Goal: Task Accomplishment & Management: Complete application form

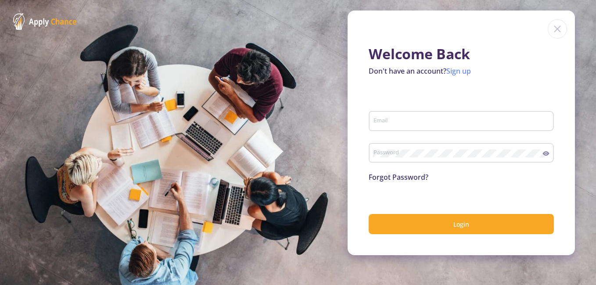
click at [459, 70] on link "Sign up" at bounding box center [458, 71] width 25 height 10
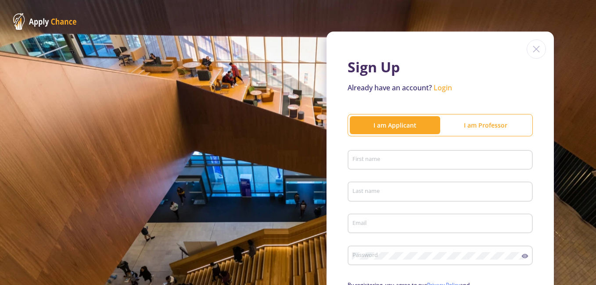
click at [389, 122] on div "I am Applicant" at bounding box center [395, 125] width 90 height 9
click at [379, 157] on input "First name" at bounding box center [441, 161] width 179 height 8
type input "[PERSON_NAME]"
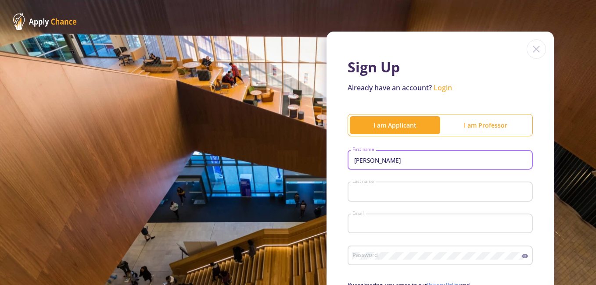
type input "[PERSON_NAME]"
type input "[EMAIL_ADDRESS][DOMAIN_NAME]"
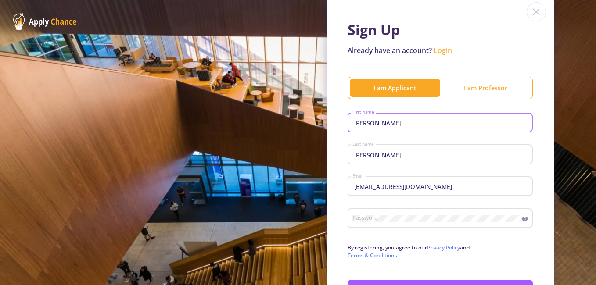
scroll to position [88, 0]
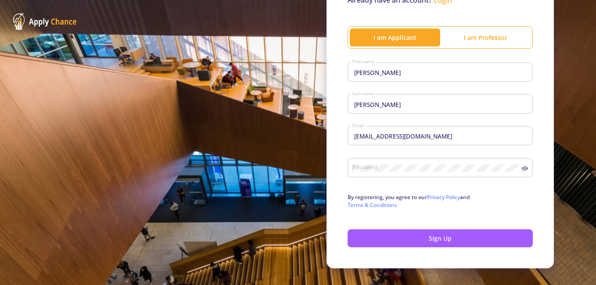
click at [379, 163] on div "Password" at bounding box center [437, 166] width 170 height 23
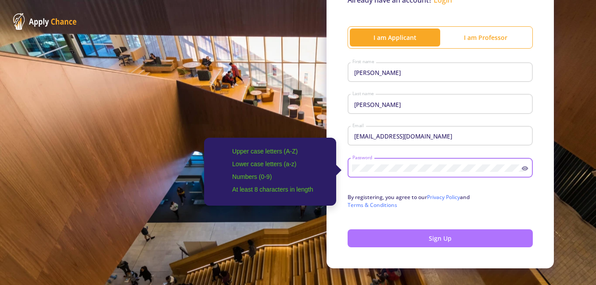
click at [434, 240] on button "Sign Up" at bounding box center [440, 239] width 185 height 18
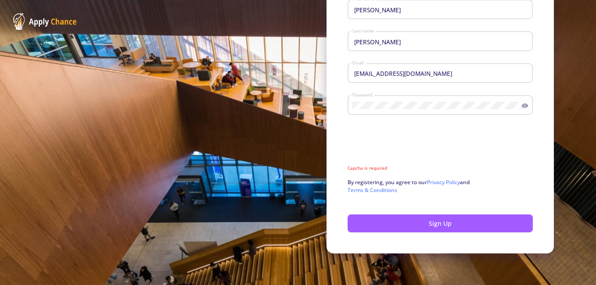
scroll to position [144, 0]
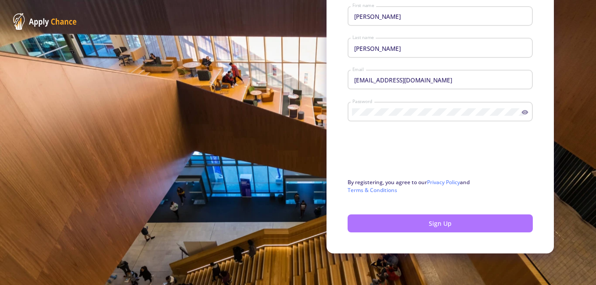
click at [448, 222] on button "Sign Up" at bounding box center [440, 224] width 185 height 18
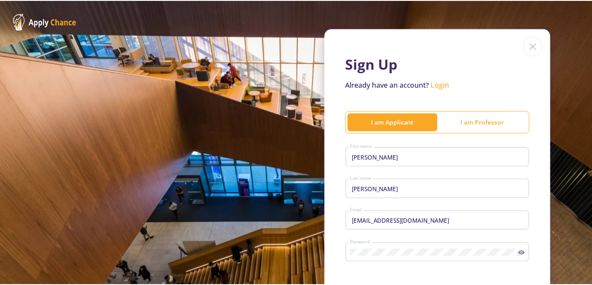
scroll to position [0, 0]
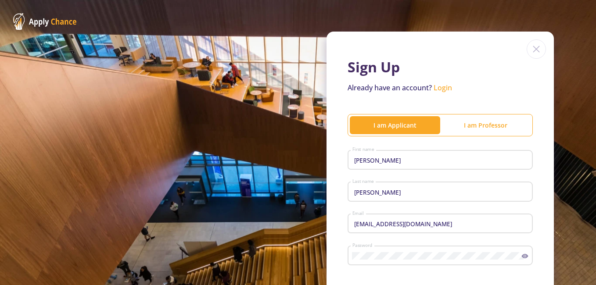
click at [391, 126] on div "I am Applicant" at bounding box center [395, 125] width 90 height 9
drag, startPoint x: 391, startPoint y: 126, endPoint x: 527, endPoint y: 75, distance: 144.7
click at [527, 75] on h1 "Sign Up" at bounding box center [440, 67] width 185 height 17
click at [443, 88] on link "Login" at bounding box center [443, 88] width 18 height 10
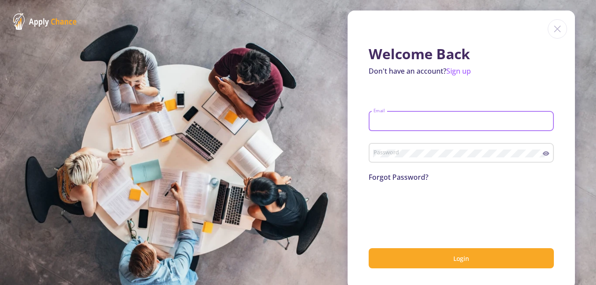
click at [396, 118] on input "Email" at bounding box center [462, 122] width 179 height 8
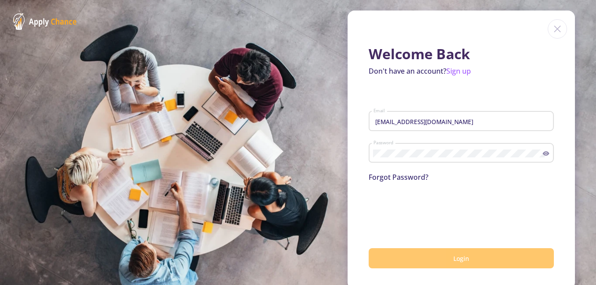
click at [445, 259] on button "Login" at bounding box center [461, 258] width 185 height 21
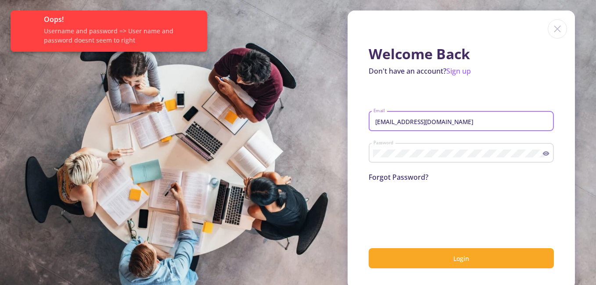
drag, startPoint x: 454, startPoint y: 122, endPoint x: 363, endPoint y: 128, distance: 91.1
click at [363, 128] on div "Welcome Back Don't have an account? Sign up [EMAIL_ADDRESS][DOMAIN_NAME] Email …" at bounding box center [461, 150] width 227 height 279
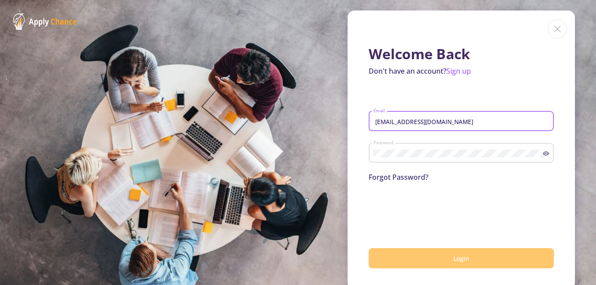
type input "[EMAIL_ADDRESS][DOMAIN_NAME]"
click at [434, 260] on button "Login" at bounding box center [461, 258] width 185 height 21
click at [462, 256] on span "Login" at bounding box center [461, 259] width 16 height 8
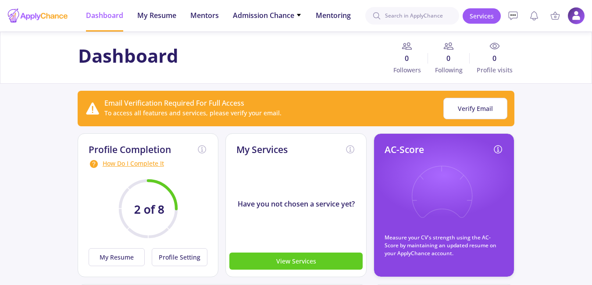
scroll to position [88, 0]
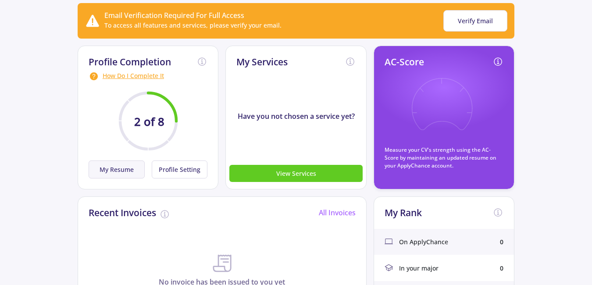
click at [129, 173] on button "My Resume" at bounding box center [117, 170] width 56 height 18
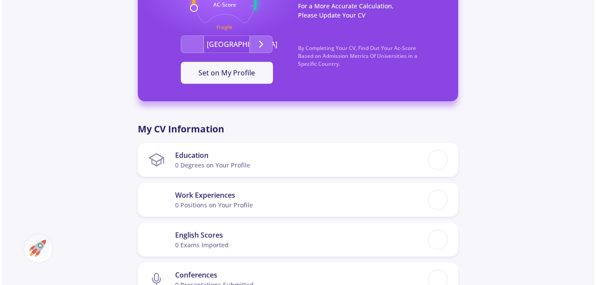
scroll to position [307, 0]
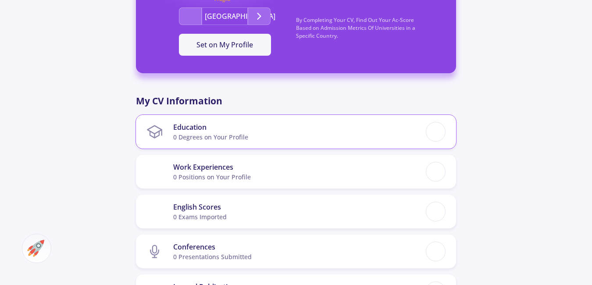
click at [209, 132] on div "Education" at bounding box center [210, 127] width 75 height 11
click at [197, 126] on div "Education" at bounding box center [210, 127] width 75 height 11
click at [280, 140] on section "Education 0 Degrees on Your Profile" at bounding box center [287, 131] width 280 height 27
click at [438, 132] on div at bounding box center [436, 132] width 16 height 16
checkbox input "false"
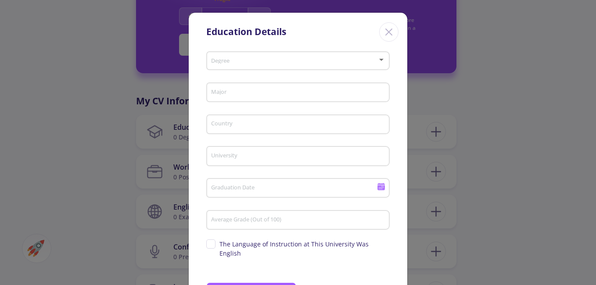
click at [380, 58] on div at bounding box center [381, 59] width 8 height 7
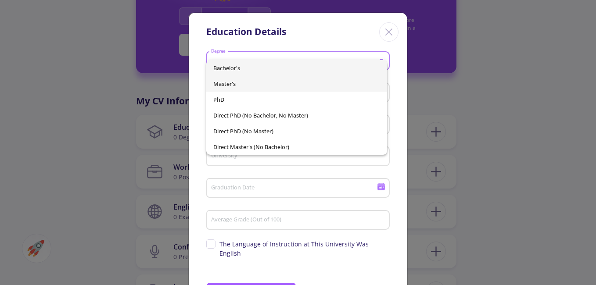
click at [248, 88] on span "Master's" at bounding box center [296, 84] width 167 height 16
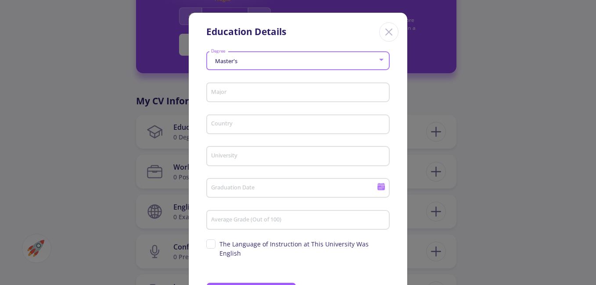
click at [277, 97] on input "Major" at bounding box center [299, 93] width 177 height 8
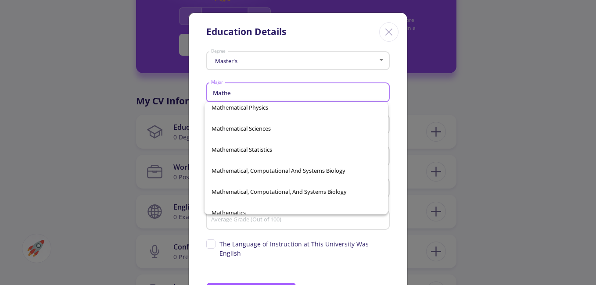
scroll to position [702, 0]
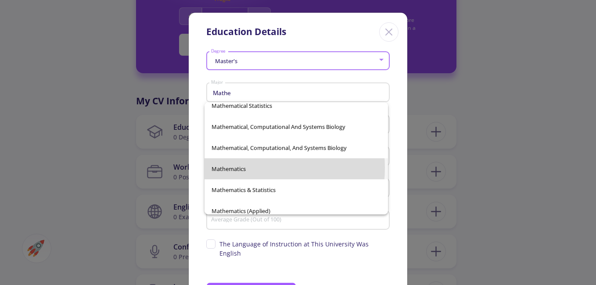
click at [237, 168] on span "Mathematics" at bounding box center [296, 168] width 169 height 21
type input "Mathematics"
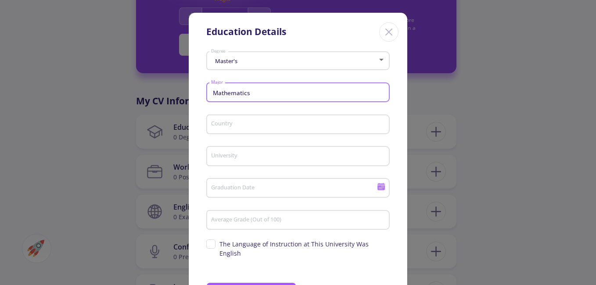
click at [233, 126] on input "Country" at bounding box center [299, 125] width 177 height 8
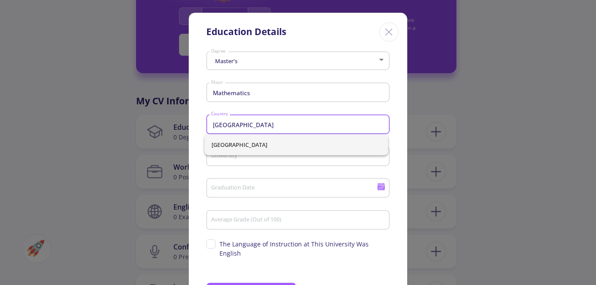
type input "[GEOGRAPHIC_DATA]"
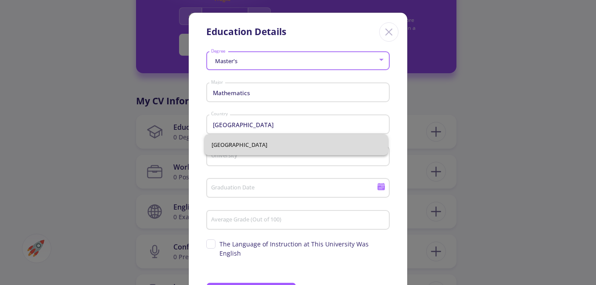
click at [227, 142] on span "[GEOGRAPHIC_DATA]" at bounding box center [296, 144] width 169 height 21
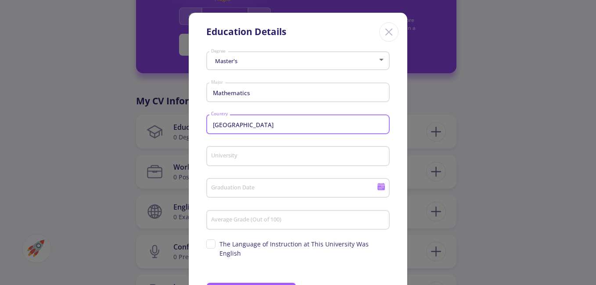
click at [226, 157] on input "University" at bounding box center [299, 157] width 177 height 8
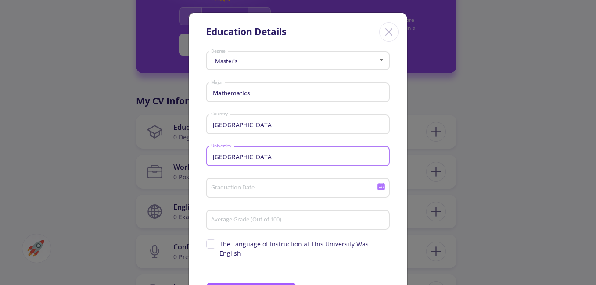
type input "[GEOGRAPHIC_DATA]"
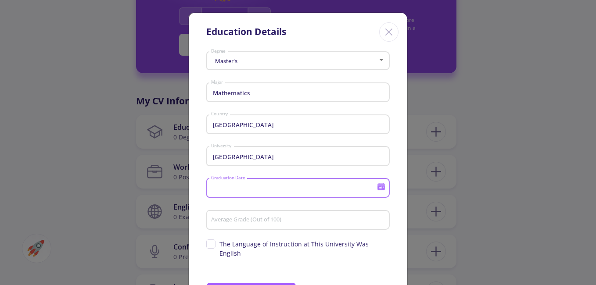
click at [230, 189] on input "Graduation Date" at bounding box center [295, 189] width 169 height 8
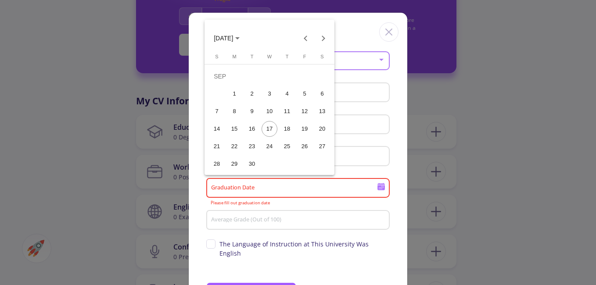
click at [240, 38] on polygon "Choose month and year" at bounding box center [237, 38] width 4 height 2
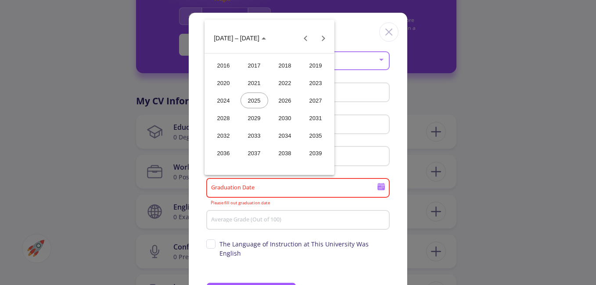
click at [283, 68] on div "2018" at bounding box center [285, 65] width 28 height 16
click at [262, 100] on div "JUN" at bounding box center [254, 101] width 28 height 16
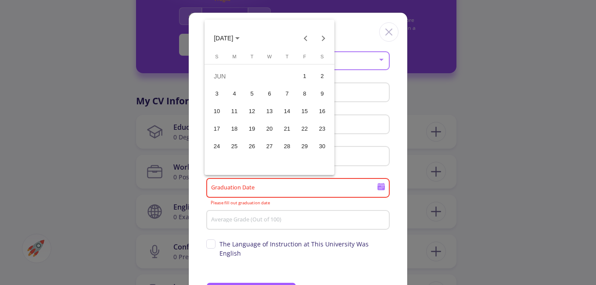
click at [270, 126] on div "20" at bounding box center [270, 129] width 16 height 16
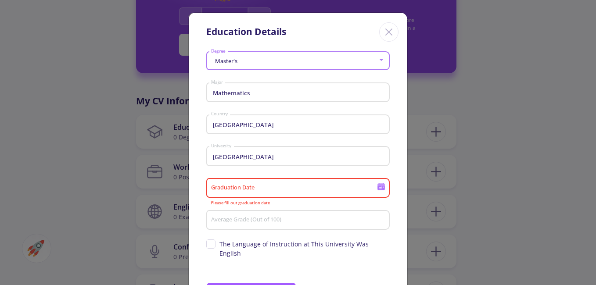
type input "[DATE]"
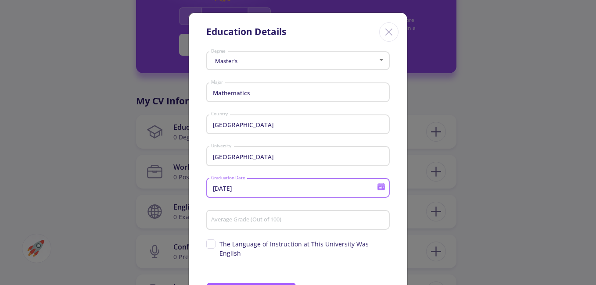
click at [243, 218] on input "Average Grade (Out of 100)" at bounding box center [299, 221] width 177 height 8
type input "76.8"
click at [208, 246] on span "The Language of Instruction at This University Was English" at bounding box center [297, 249] width 183 height 18
click at [208, 245] on input "The Language of Instruction at This University Was English" at bounding box center [209, 243] width 6 height 6
checkbox input "true"
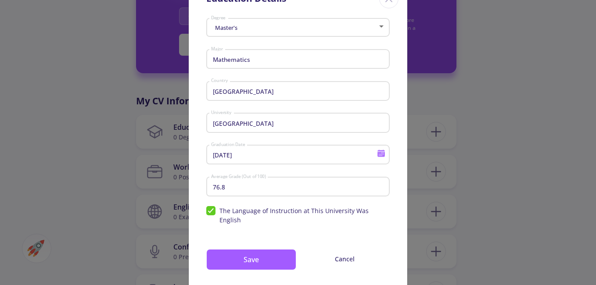
scroll to position [43, 0]
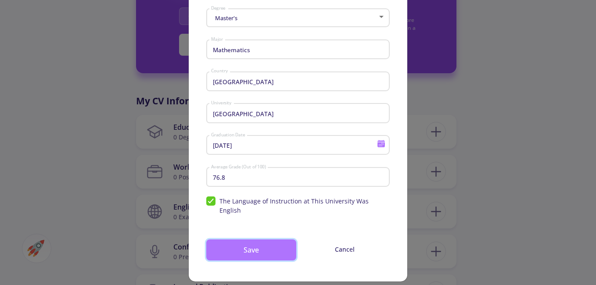
click at [250, 245] on button "Save" at bounding box center [251, 250] width 90 height 21
click at [255, 241] on button "Save" at bounding box center [251, 250] width 90 height 21
click at [247, 241] on button "Save" at bounding box center [251, 250] width 90 height 21
click at [237, 244] on button "Save" at bounding box center [251, 250] width 90 height 21
click at [277, 242] on button "Save" at bounding box center [251, 250] width 90 height 21
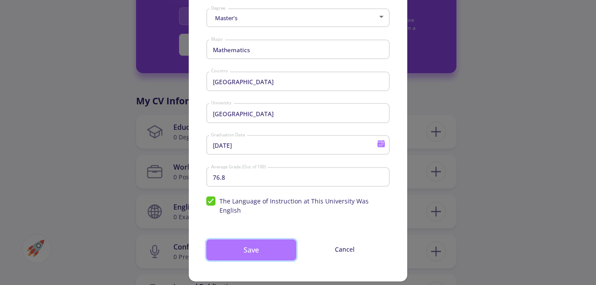
click at [249, 243] on button "Save" at bounding box center [251, 250] width 90 height 21
click at [240, 240] on button "Save" at bounding box center [251, 250] width 90 height 21
click at [229, 243] on button "Save" at bounding box center [251, 250] width 90 height 21
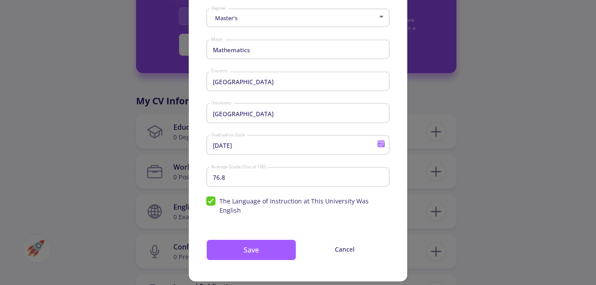
click at [523, 119] on div "Education Details Master's Degree Mathematics Major India Country [GEOGRAPHIC_D…" at bounding box center [298, 142] width 596 height 285
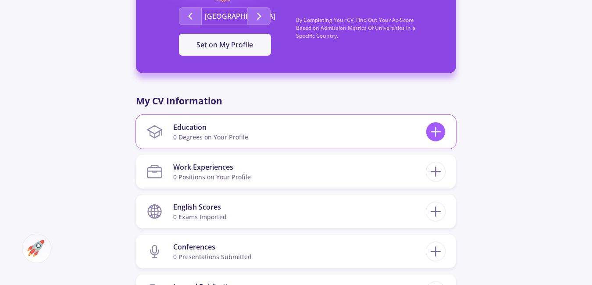
click at [434, 131] on icon at bounding box center [436, 132] width 16 height 16
checkbox input "false"
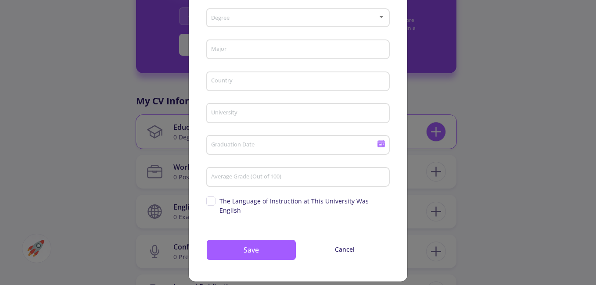
scroll to position [0, 0]
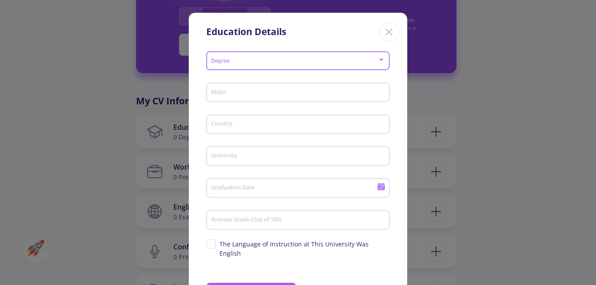
click at [363, 61] on span at bounding box center [295, 61] width 165 height 6
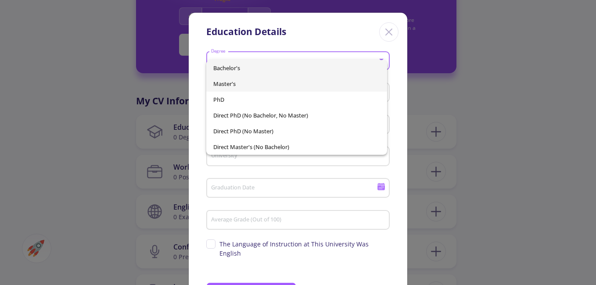
click at [226, 83] on span "Master's" at bounding box center [296, 84] width 167 height 16
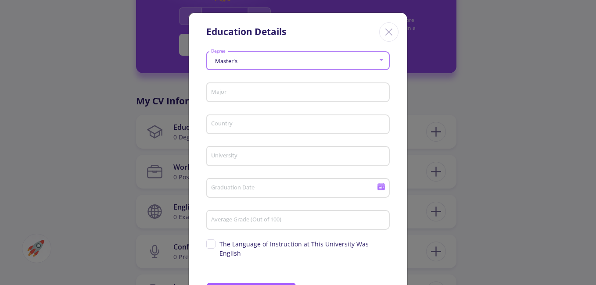
click at [226, 95] on input "Major" at bounding box center [299, 93] width 177 height 8
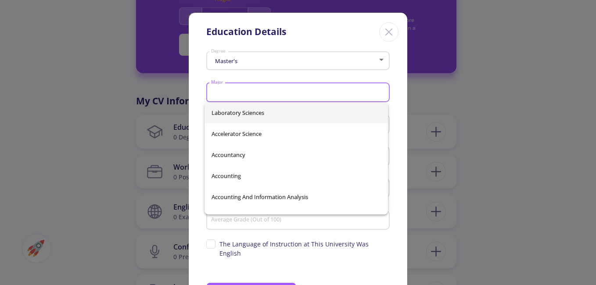
click at [227, 92] on input "Major" at bounding box center [299, 93] width 177 height 8
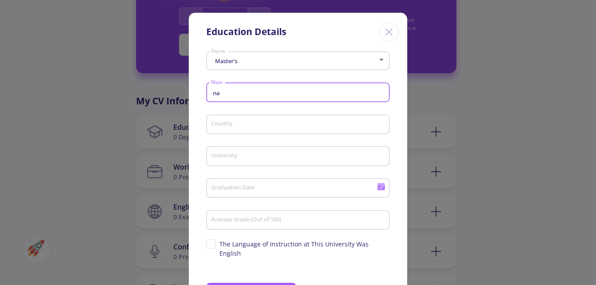
type input "n"
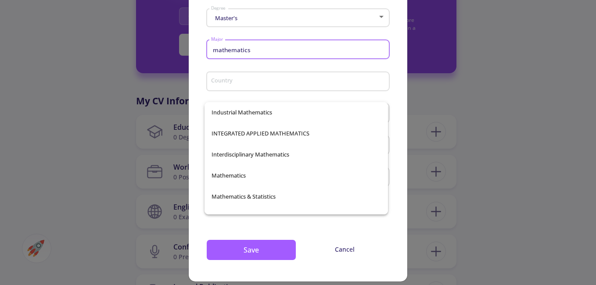
scroll to position [395, 0]
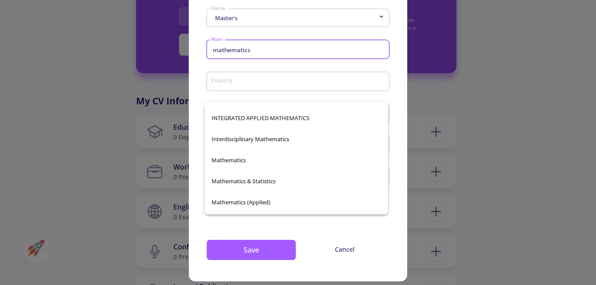
click at [238, 163] on span "Mathematics" at bounding box center [296, 160] width 169 height 21
type input "Mathematics"
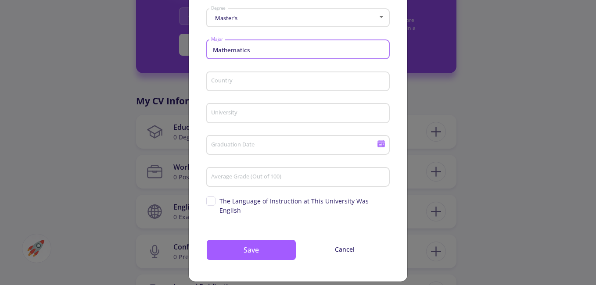
click at [244, 79] on input "Country" at bounding box center [299, 82] width 177 height 8
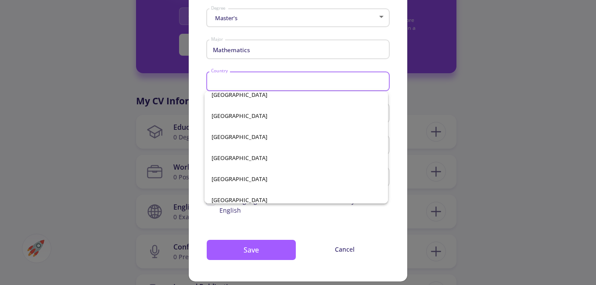
scroll to position [1755, 0]
click at [224, 139] on span "[GEOGRAPHIC_DATA]" at bounding box center [296, 136] width 169 height 21
type input "[GEOGRAPHIC_DATA]"
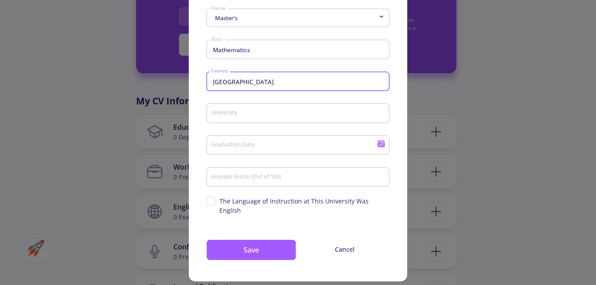
click at [235, 111] on input "University" at bounding box center [299, 114] width 177 height 8
click at [233, 112] on input "University" at bounding box center [299, 114] width 177 height 8
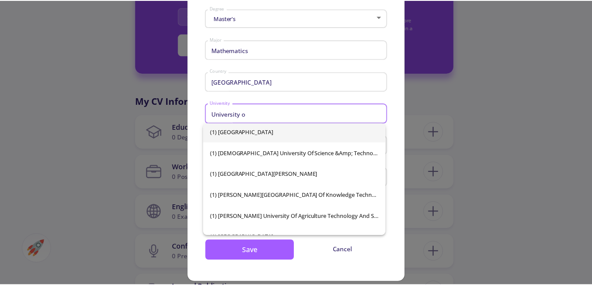
scroll to position [0, 0]
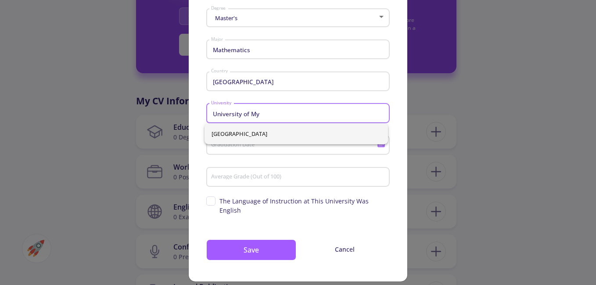
click at [255, 135] on span "[GEOGRAPHIC_DATA]" at bounding box center [296, 133] width 169 height 21
type input "[GEOGRAPHIC_DATA]"
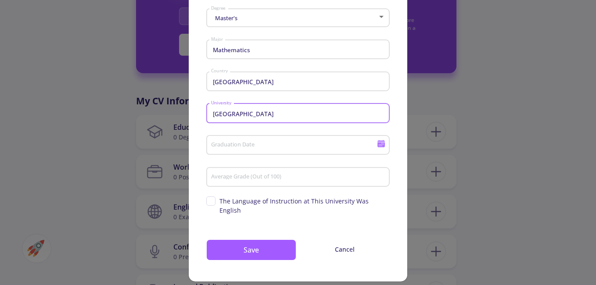
click at [240, 145] on input "Graduation Date" at bounding box center [295, 146] width 169 height 8
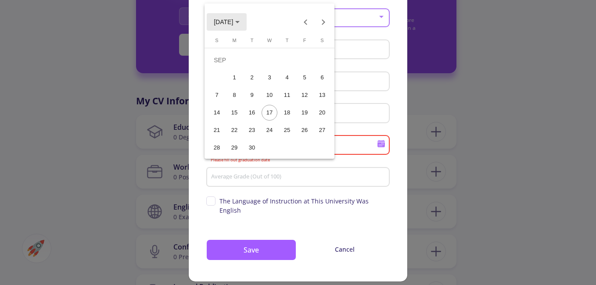
click at [240, 22] on icon "Choose month and year" at bounding box center [237, 22] width 4 height 2
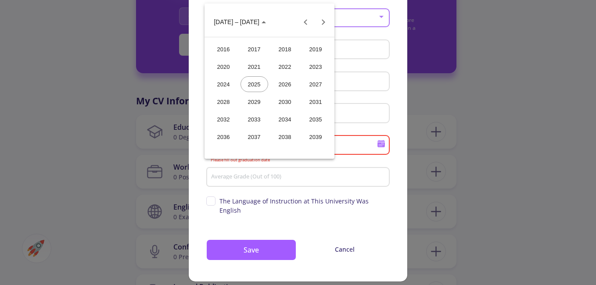
click at [285, 54] on div "2018" at bounding box center [285, 49] width 28 height 16
click at [259, 82] on div "JUN" at bounding box center [254, 84] width 28 height 16
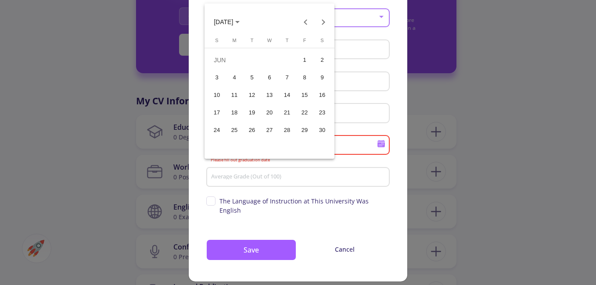
click at [271, 112] on div "20" at bounding box center [270, 113] width 16 height 16
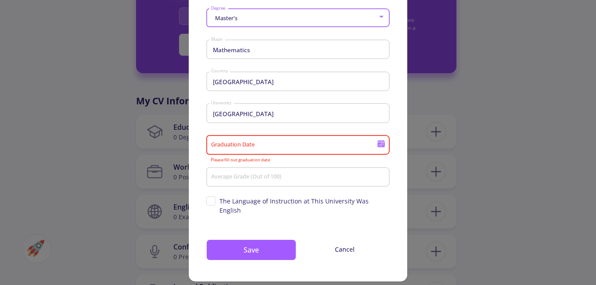
type input "[DATE]"
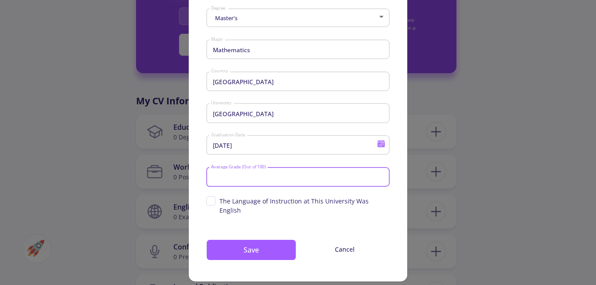
click at [230, 177] on input "Average Grade (Out of 100)" at bounding box center [299, 178] width 177 height 8
type input "76.8"
click at [212, 199] on span "The Language of Instruction at This University Was English" at bounding box center [297, 206] width 183 height 18
click at [212, 199] on input "The Language of Instruction at This University Was English" at bounding box center [209, 200] width 6 height 6
checkbox input "true"
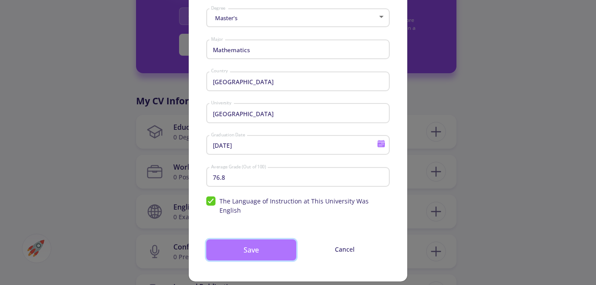
click at [246, 242] on button "Save" at bounding box center [251, 250] width 90 height 21
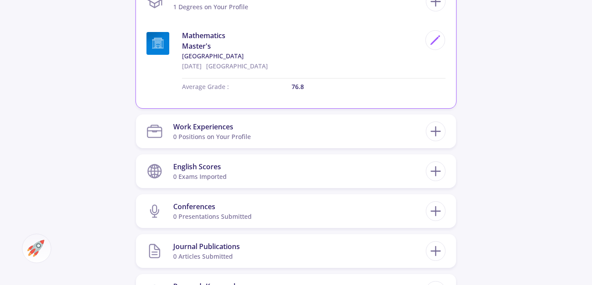
scroll to position [449, 0]
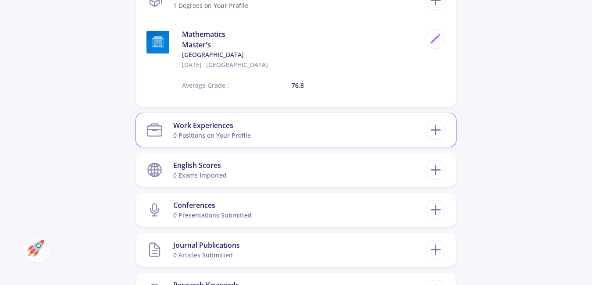
click at [245, 135] on div "0 Positions on Your Profile" at bounding box center [212, 135] width 78 height 9
click at [431, 127] on icon at bounding box center [436, 130] width 16 height 16
checkbox input "false"
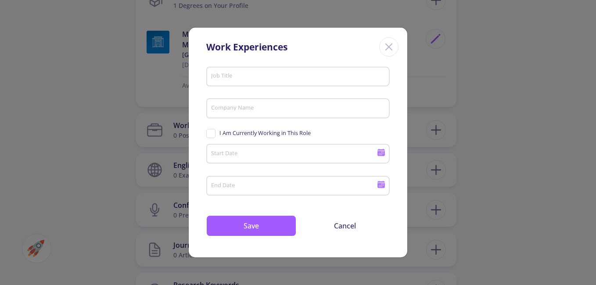
click at [243, 72] on div "Job Title" at bounding box center [298, 74] width 175 height 23
type input "l"
type input "Lecturer"
click at [248, 111] on input "Company Name" at bounding box center [299, 109] width 177 height 8
type input "[GEOGRAPHIC_DATA]"
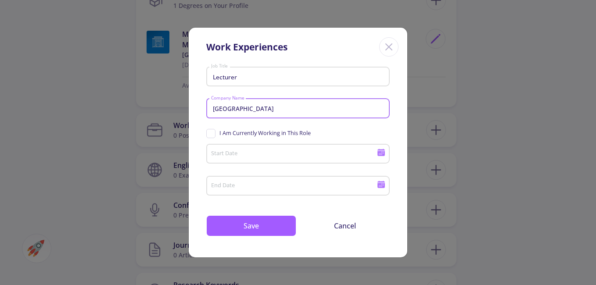
click at [208, 134] on span "I Am Currently Working in This Role" at bounding box center [258, 133] width 104 height 8
click at [208, 134] on input "I Am Currently Working in This Role" at bounding box center [209, 132] width 6 height 6
checkbox input "true"
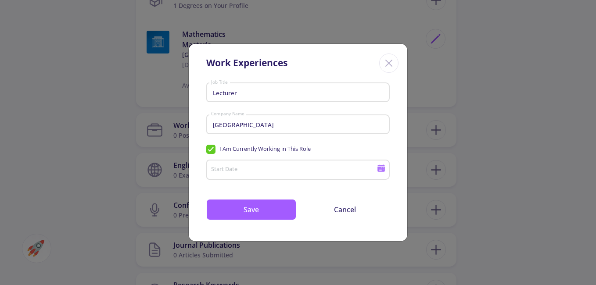
click at [254, 172] on input "Start Date" at bounding box center [295, 170] width 169 height 8
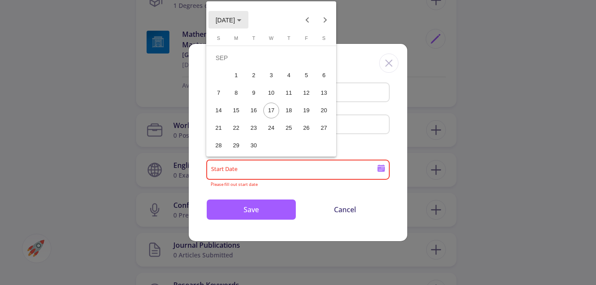
click at [248, 22] on button "[DATE]" at bounding box center [228, 20] width 40 height 18
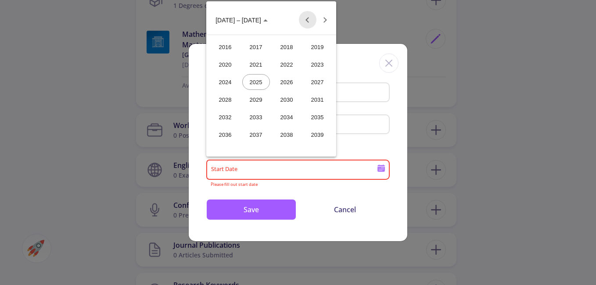
click at [307, 15] on button "Previous 24 years" at bounding box center [308, 20] width 18 height 18
click at [255, 132] on div "2013" at bounding box center [256, 135] width 28 height 16
click at [317, 67] on div "APR" at bounding box center [318, 65] width 28 height 16
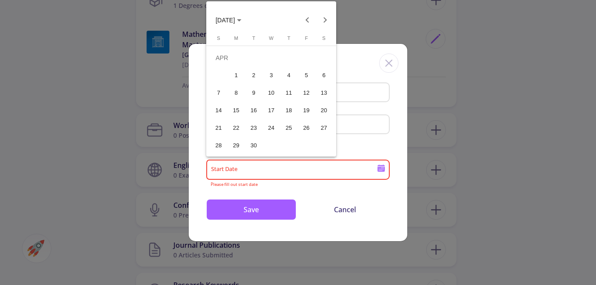
click at [265, 91] on div "10" at bounding box center [271, 93] width 16 height 16
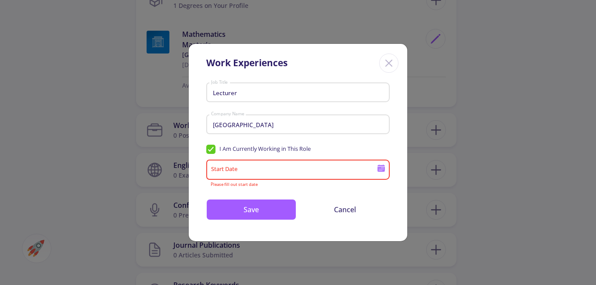
type input "[DATE]"
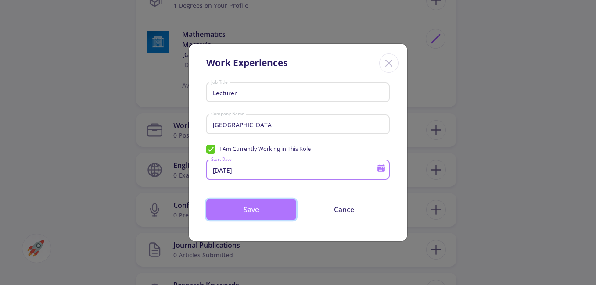
click at [257, 208] on button "Save" at bounding box center [251, 209] width 90 height 21
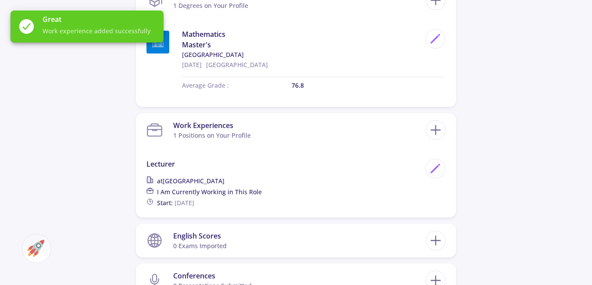
scroll to position [537, 0]
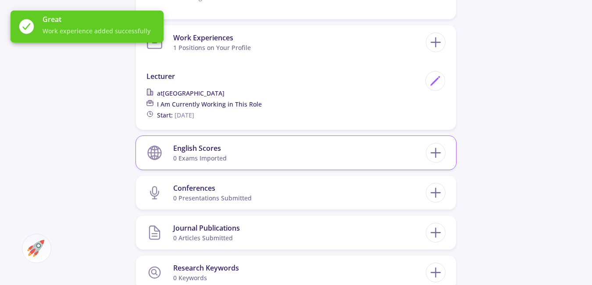
click at [261, 157] on section "English Scores 0 exams imported" at bounding box center [287, 153] width 280 height 27
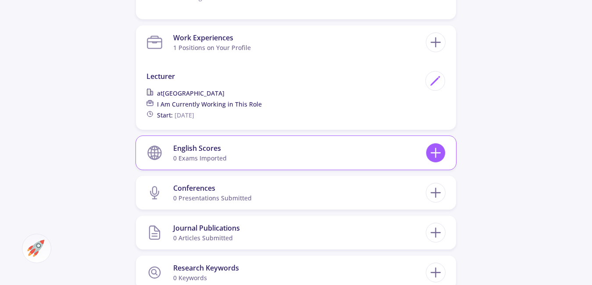
click at [434, 156] on icon at bounding box center [436, 153] width 16 height 16
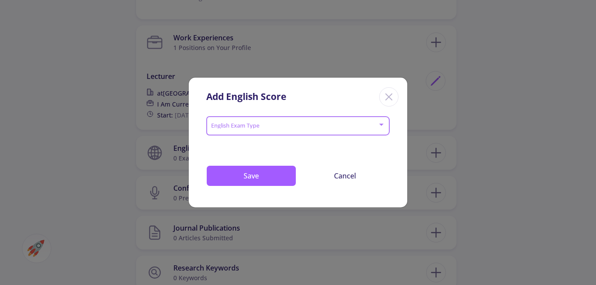
click at [383, 125] on div at bounding box center [381, 125] width 4 height 2
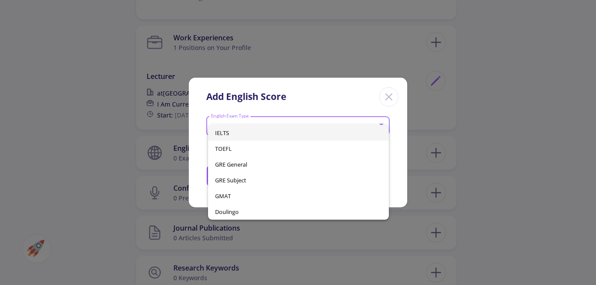
click at [393, 102] on div at bounding box center [298, 142] width 596 height 285
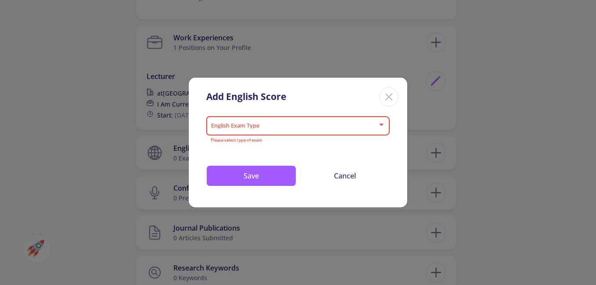
click at [392, 100] on line "Close" at bounding box center [389, 97] width 6 height 6
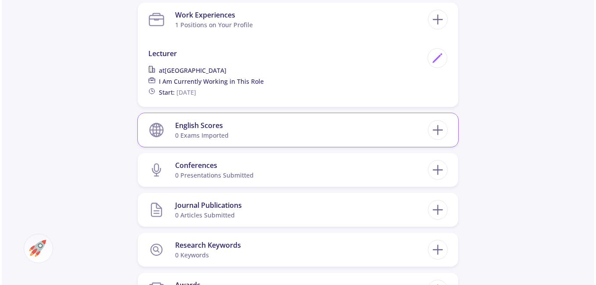
scroll to position [581, 0]
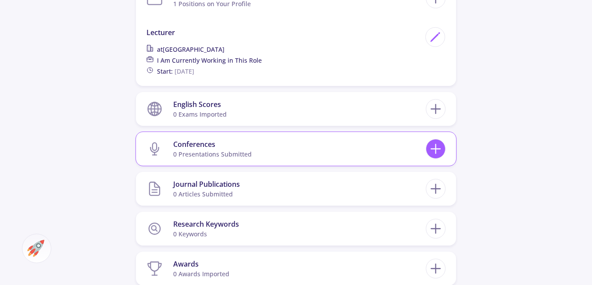
click at [439, 149] on line at bounding box center [435, 149] width 9 height 0
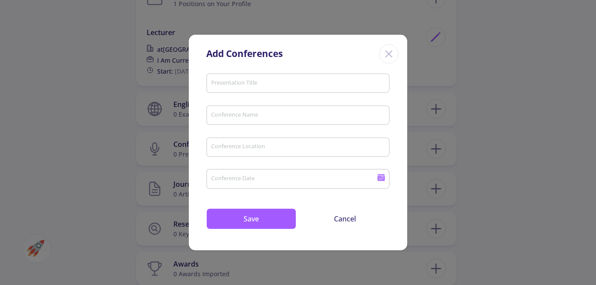
click at [385, 57] on icon "Close" at bounding box center [389, 54] width 14 height 14
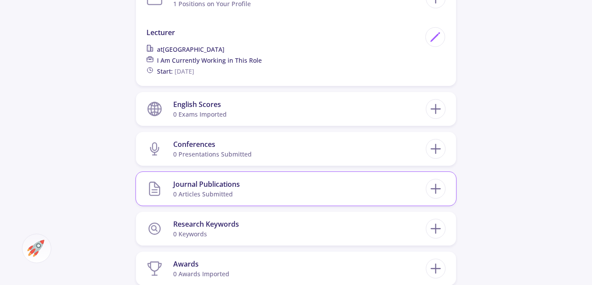
click at [332, 183] on section "Journal Publications 0 articles submitted" at bounding box center [287, 189] width 280 height 27
click at [438, 186] on icon at bounding box center [436, 189] width 16 height 16
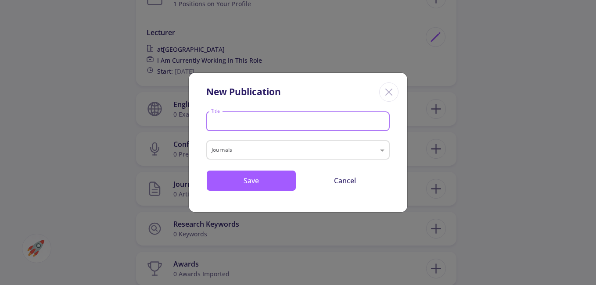
click at [275, 122] on input "Title" at bounding box center [299, 122] width 177 height 8
type input "p"
type input "P"
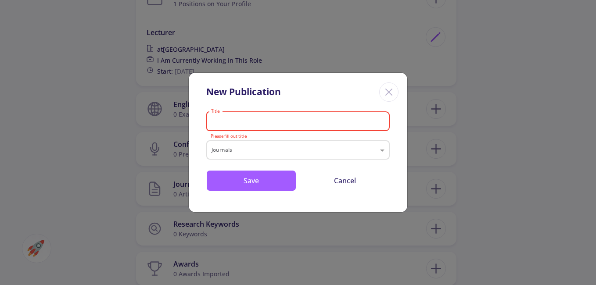
paste input "Predictive ability of neighborhood degree sum-based topological indices of [MED…"
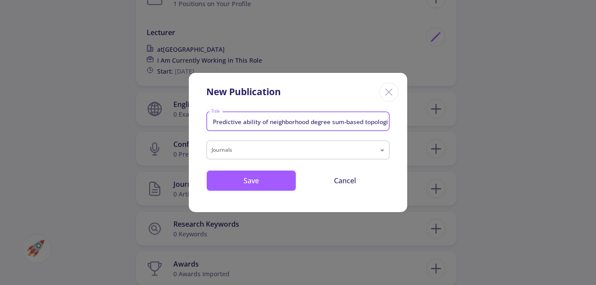
scroll to position [0, 133]
type input "Predictive ability of neighborhood degree sum-based topological indices of [MED…"
click at [235, 154] on input "text" at bounding box center [289, 151] width 155 height 11
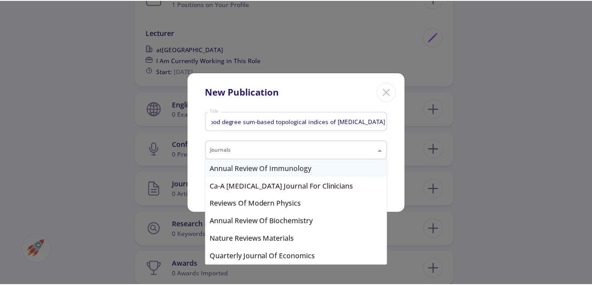
scroll to position [0, 0]
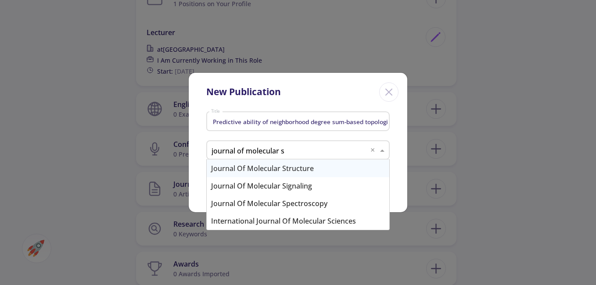
type input "journal of molecular st"
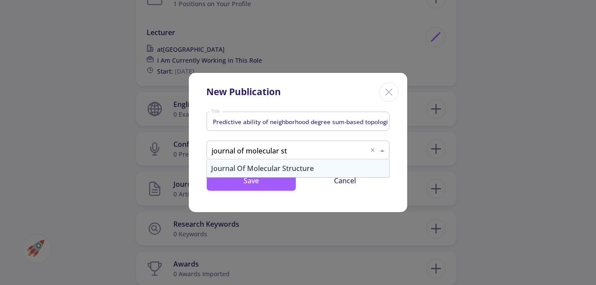
click at [253, 165] on div "Journal of Molecular Structure" at bounding box center [298, 169] width 183 height 18
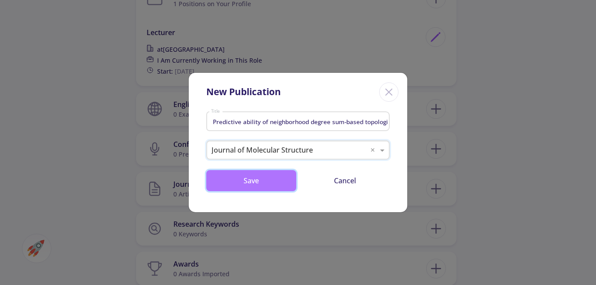
click at [248, 183] on button "Save" at bounding box center [251, 180] width 90 height 21
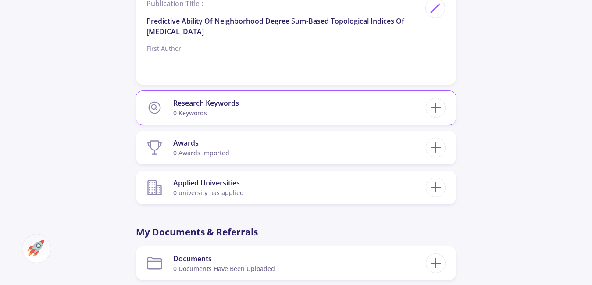
scroll to position [844, 0]
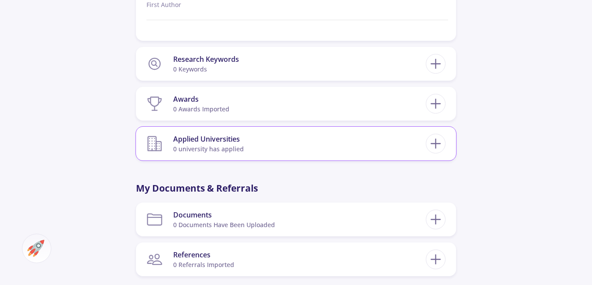
click at [249, 149] on section "Applied Universities 0 university has applied" at bounding box center [287, 143] width 280 height 27
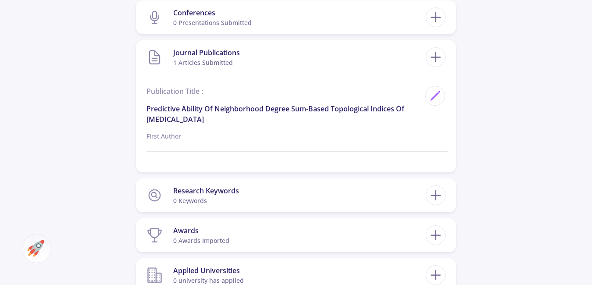
scroll to position [757, 0]
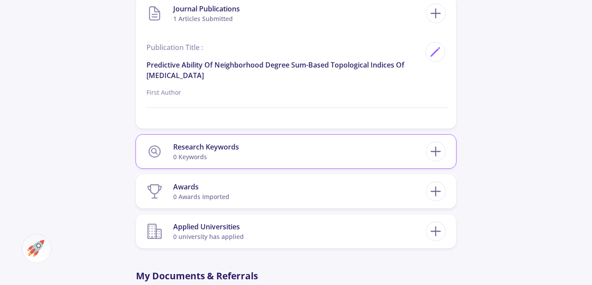
click at [252, 157] on section "Research Keywords 0 keywords" at bounding box center [287, 151] width 280 height 27
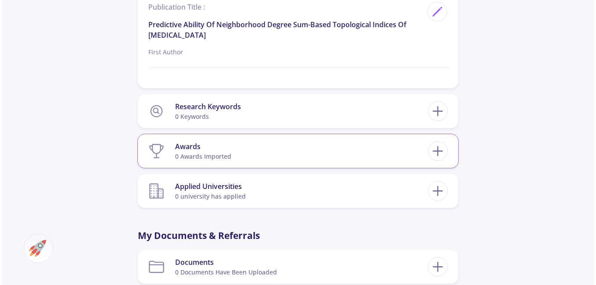
scroll to position [844, 0]
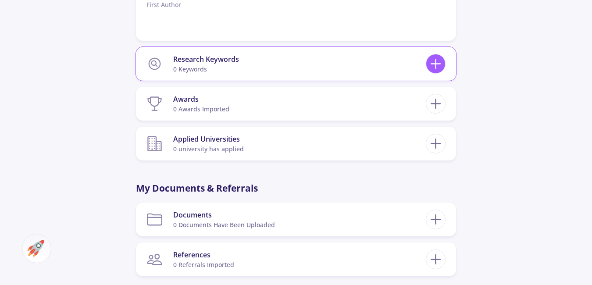
click at [437, 58] on icon at bounding box center [436, 64] width 16 height 16
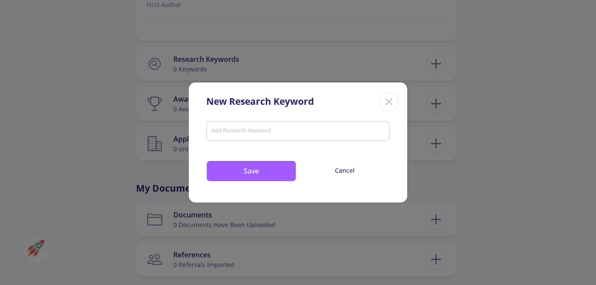
click at [237, 133] on input "Add Research Keyword" at bounding box center [298, 132] width 175 height 8
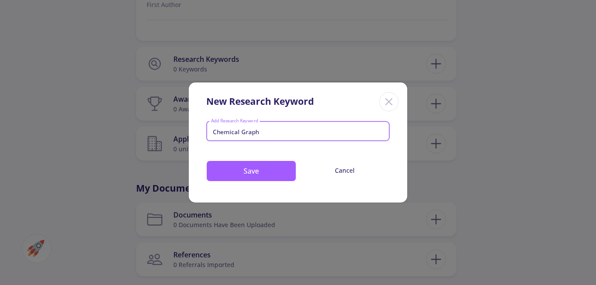
type input "Chemical Graph"
type input "complex networks"
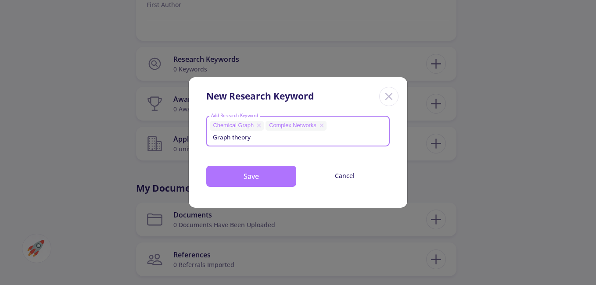
type input "Graph theory"
click at [244, 172] on button "Save" at bounding box center [251, 176] width 90 height 21
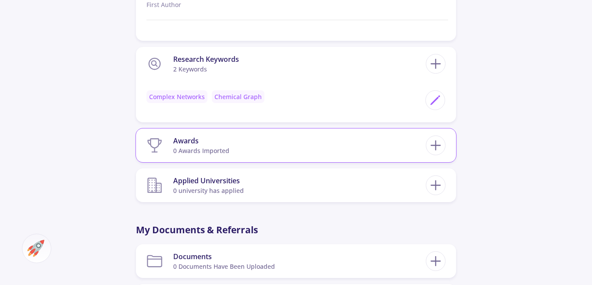
click at [231, 143] on section "Awards 0 awards imported" at bounding box center [287, 145] width 280 height 27
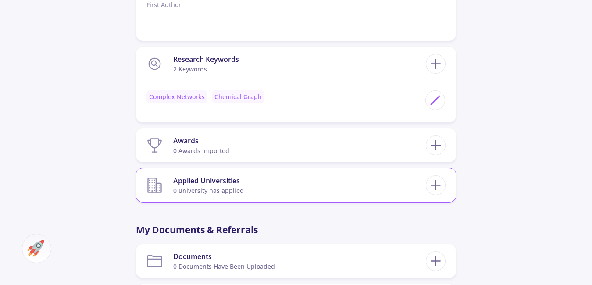
click at [242, 185] on section "Applied Universities 0 university has applied" at bounding box center [287, 185] width 280 height 27
click at [434, 183] on icon at bounding box center [436, 185] width 16 height 16
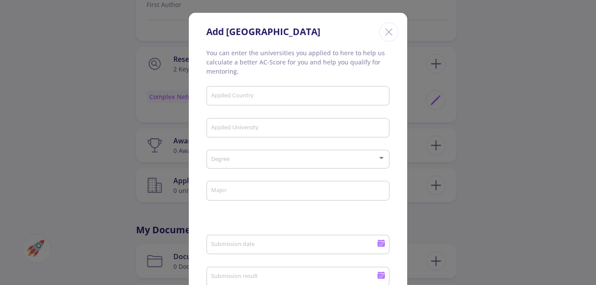
click at [274, 98] on input "Applied Country" at bounding box center [299, 97] width 177 height 8
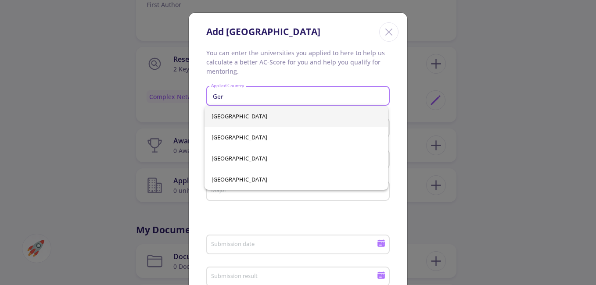
scroll to position [0, 0]
click at [237, 135] on span "[GEOGRAPHIC_DATA]" at bounding box center [296, 137] width 169 height 21
type input "[GEOGRAPHIC_DATA]"
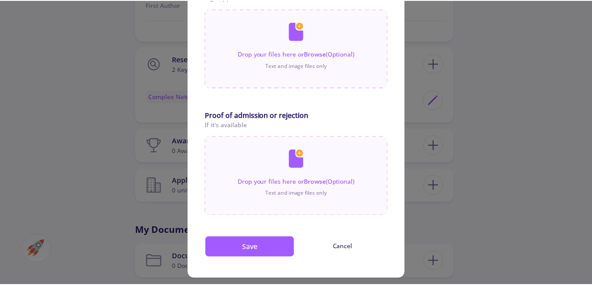
scroll to position [521, 0]
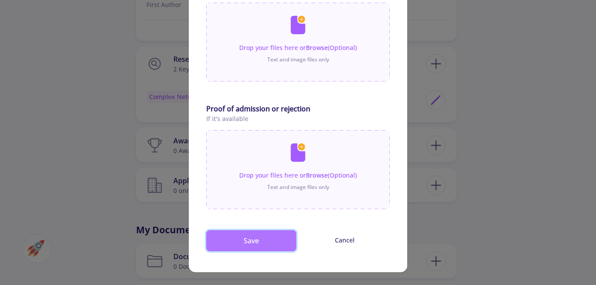
click at [240, 244] on button "Save" at bounding box center [251, 240] width 90 height 21
click at [254, 239] on button "Save" at bounding box center [251, 240] width 90 height 21
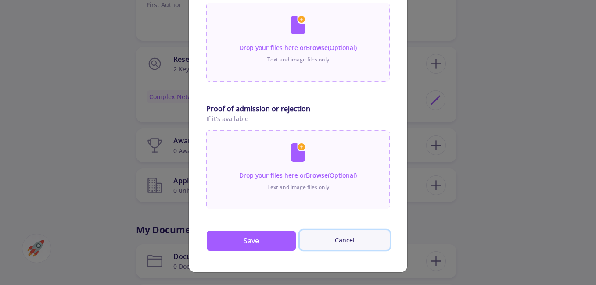
click at [338, 241] on button "Cancel" at bounding box center [345, 240] width 90 height 20
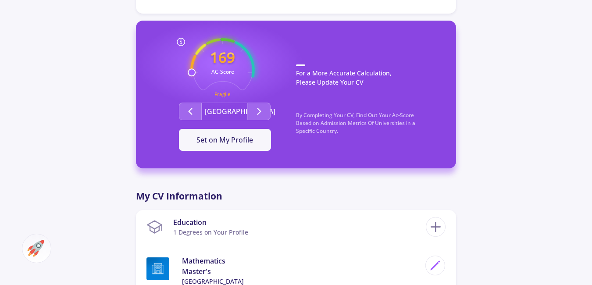
scroll to position [142, 0]
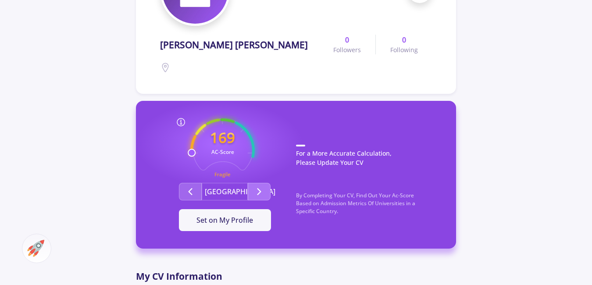
click at [256, 197] on button "Second group" at bounding box center [259, 192] width 23 height 18
click at [188, 194] on icon "Second group" at bounding box center [190, 192] width 11 height 11
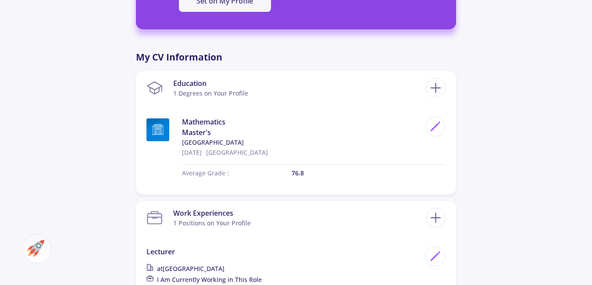
scroll to position [449, 0]
